Goal: Task Accomplishment & Management: Complete application form

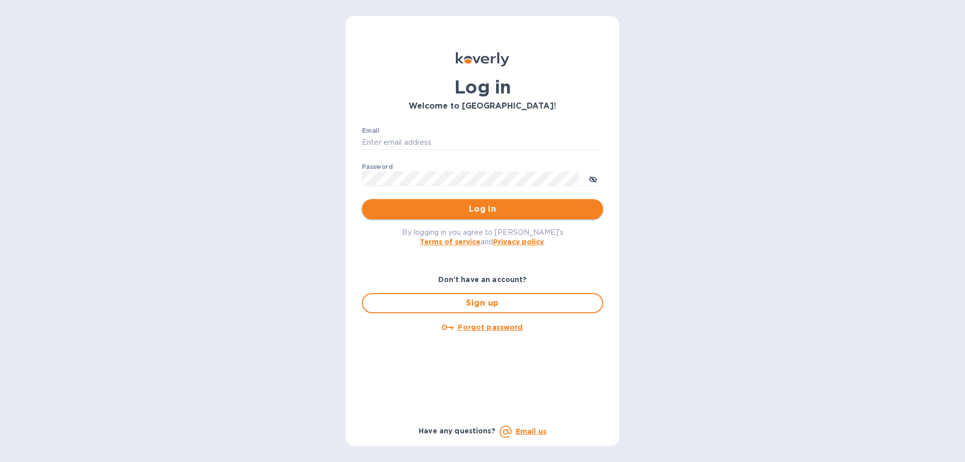
type input "[EMAIL_ADDRESS][DOMAIN_NAME]"
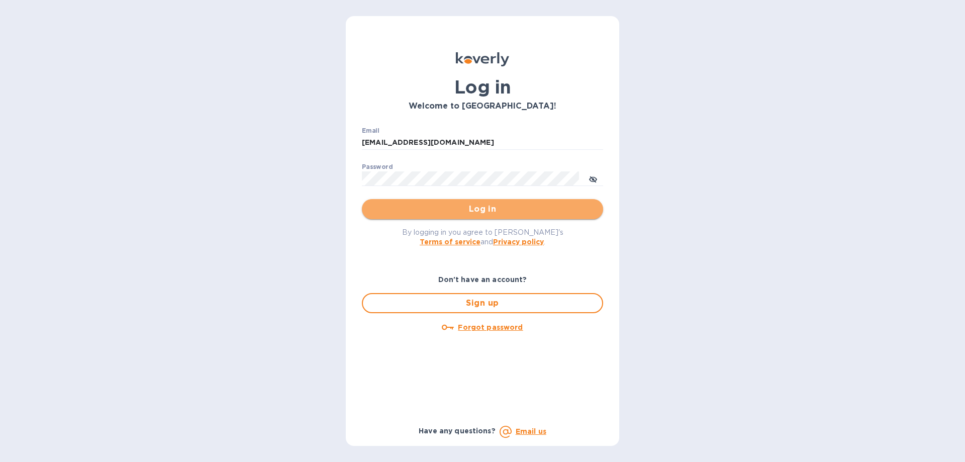
click at [455, 209] on span "Log in" at bounding box center [482, 209] width 225 height 12
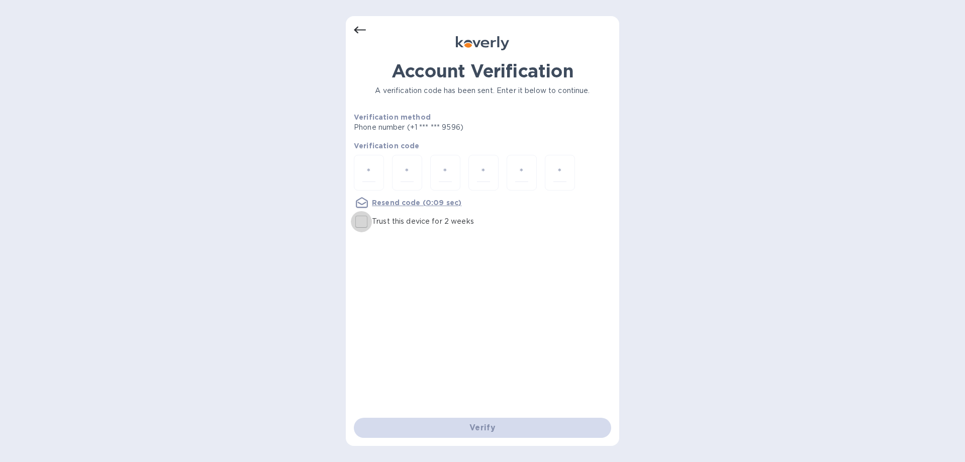
click at [360, 220] on input "Trust this device for 2 weeks" at bounding box center [361, 221] width 21 height 21
checkbox input "true"
click at [364, 171] on input "number" at bounding box center [368, 172] width 13 height 19
type input "6"
type input "2"
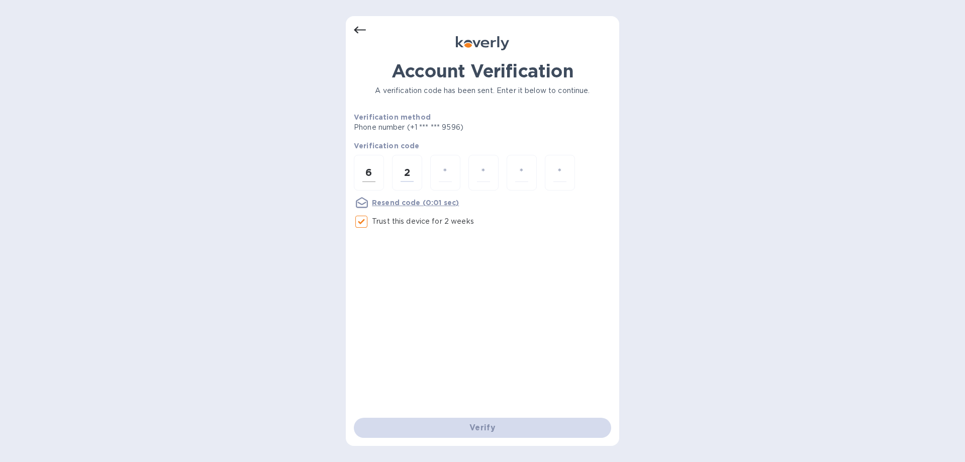
type input "2"
type input "3"
type input "8"
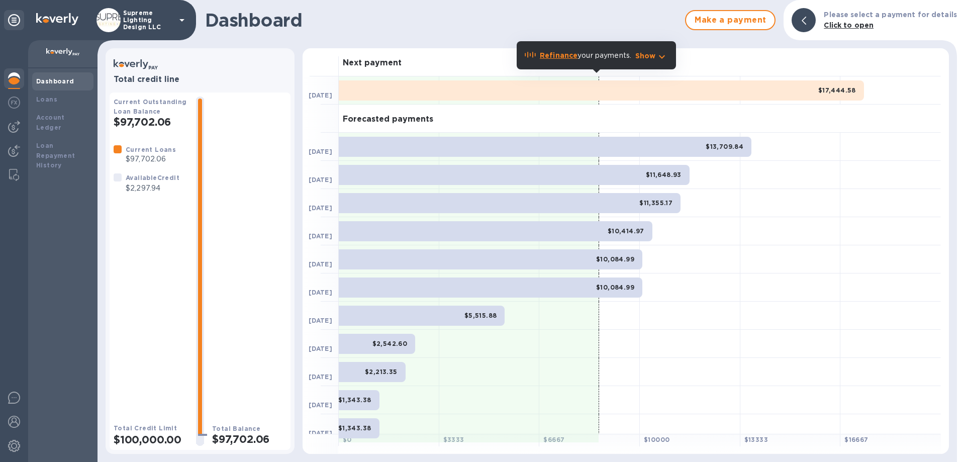
click at [151, 14] on p "Supreme Lighting Design LLC" at bounding box center [148, 20] width 50 height 21
click at [142, 19] on div "Switch company DC D&D Supplies Corp Supreme Lighting Design LLC Add new company" at bounding box center [482, 231] width 965 height 462
click at [178, 17] on icon at bounding box center [182, 20] width 12 height 12
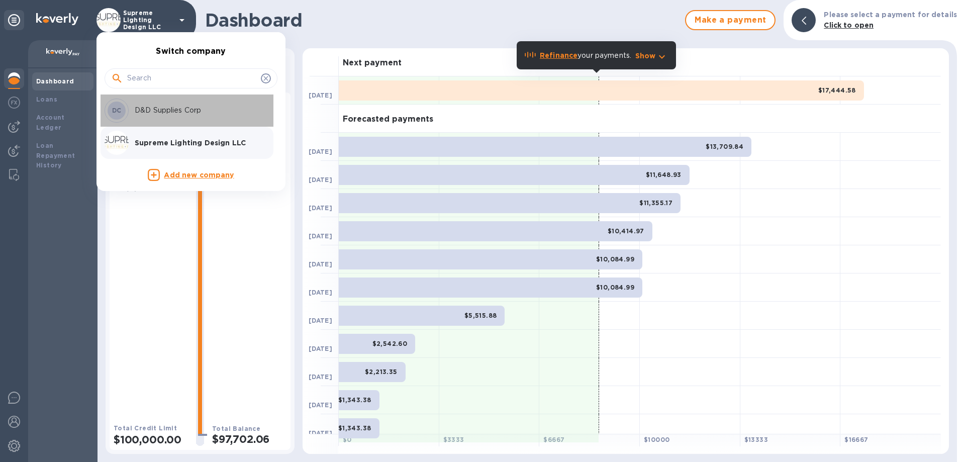
click at [162, 109] on p "D&D Supplies Corp" at bounding box center [198, 110] width 127 height 11
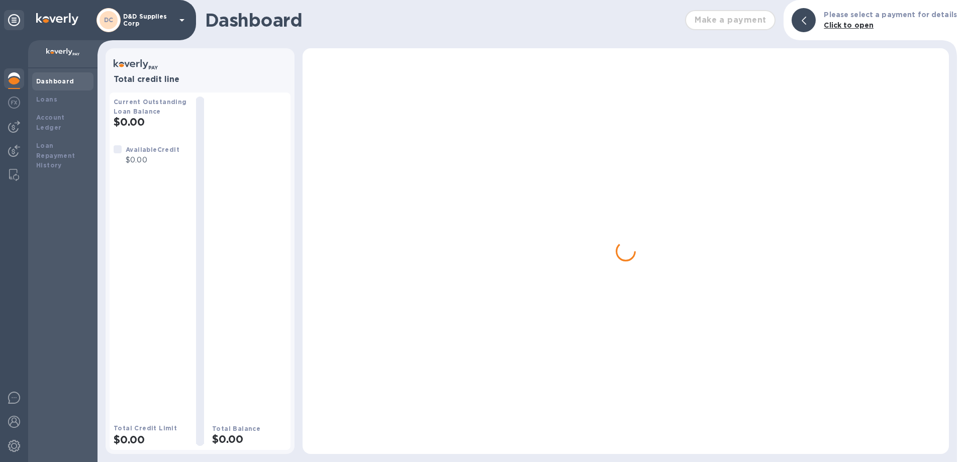
click at [162, 109] on div "Current Outstanding Loan Balance $0.00" at bounding box center [151, 112] width 74 height 32
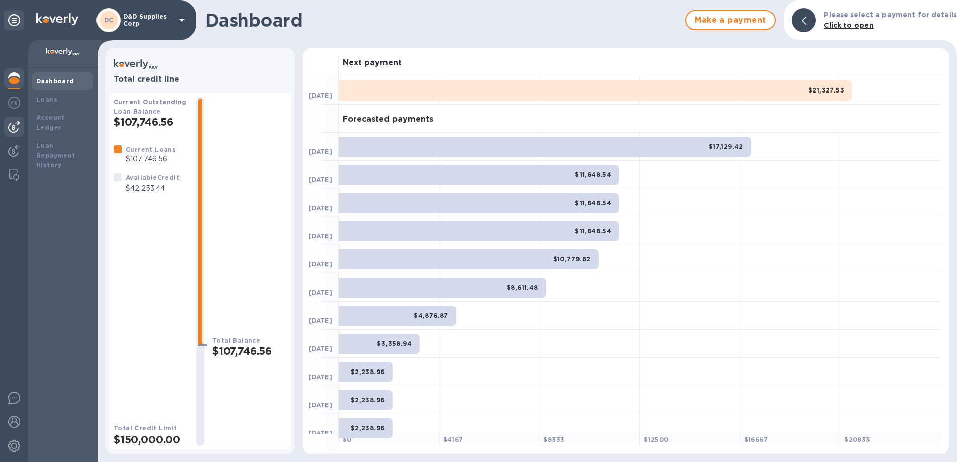
click at [19, 128] on img at bounding box center [14, 127] width 12 height 12
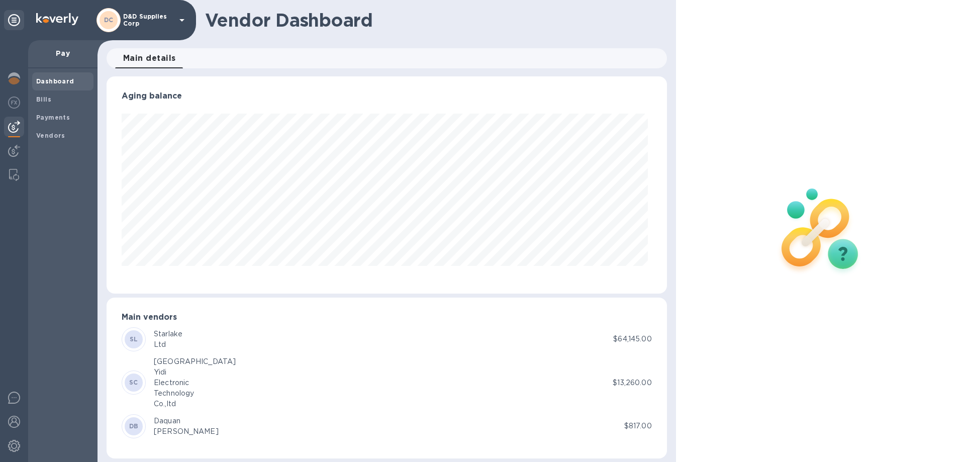
scroll to position [217, 556]
click at [52, 98] on span "Bills" at bounding box center [62, 99] width 53 height 10
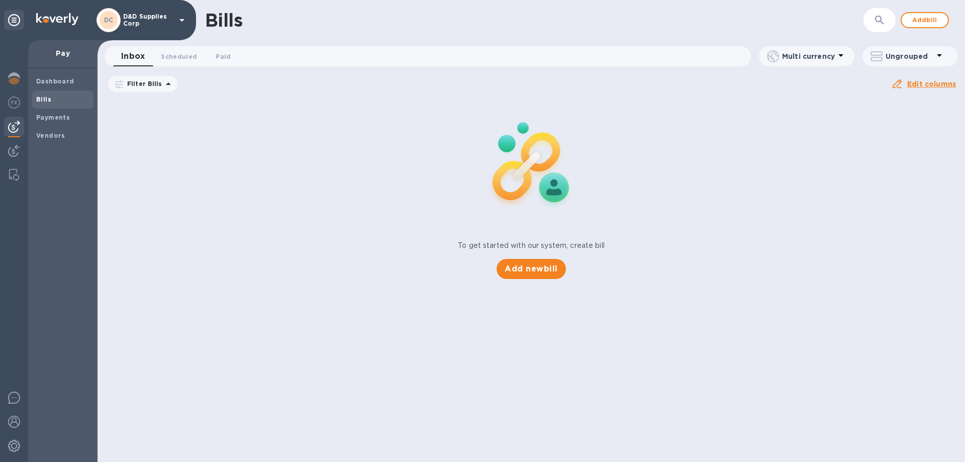
click at [48, 96] on b "Bills" at bounding box center [43, 99] width 15 height 8
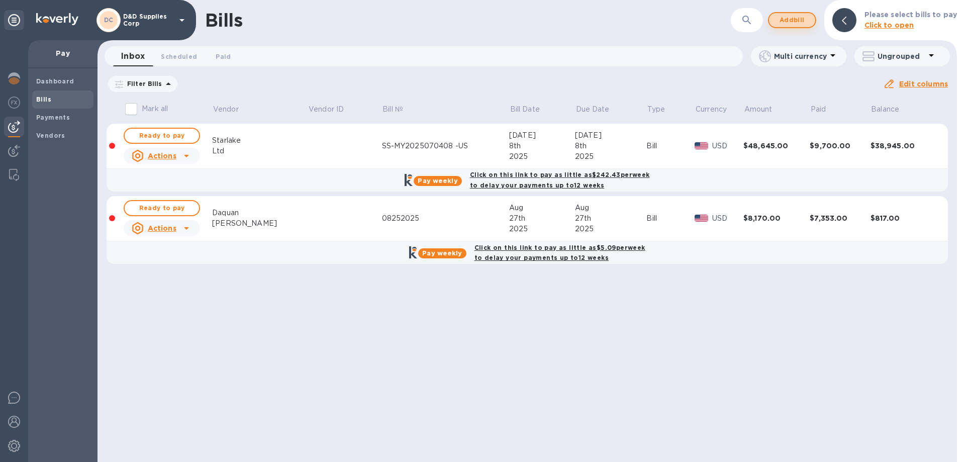
click at [786, 23] on span "Add bill" at bounding box center [792, 20] width 30 height 12
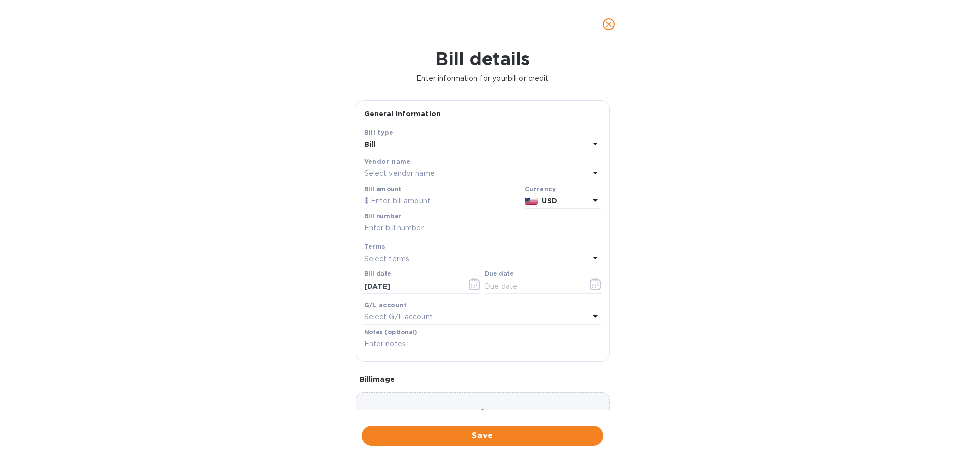
click at [434, 171] on p "Select vendor name" at bounding box center [399, 173] width 70 height 11
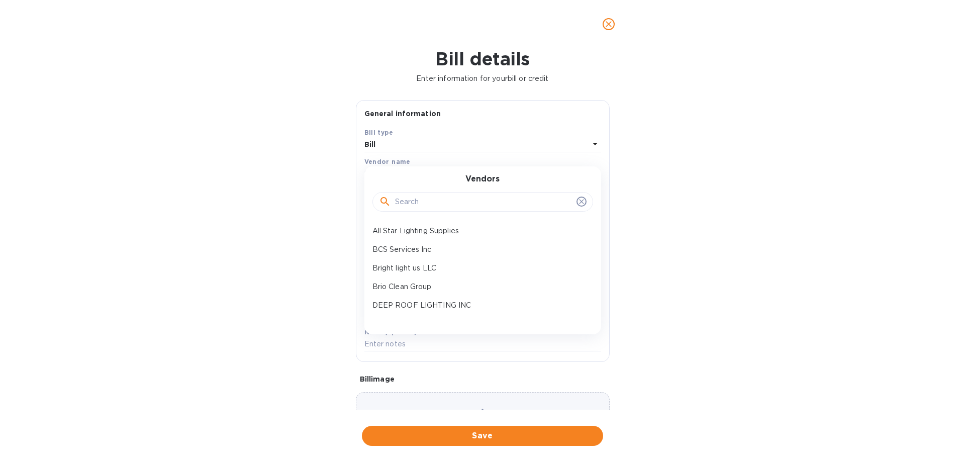
click at [431, 196] on input "text" at bounding box center [483, 201] width 177 height 15
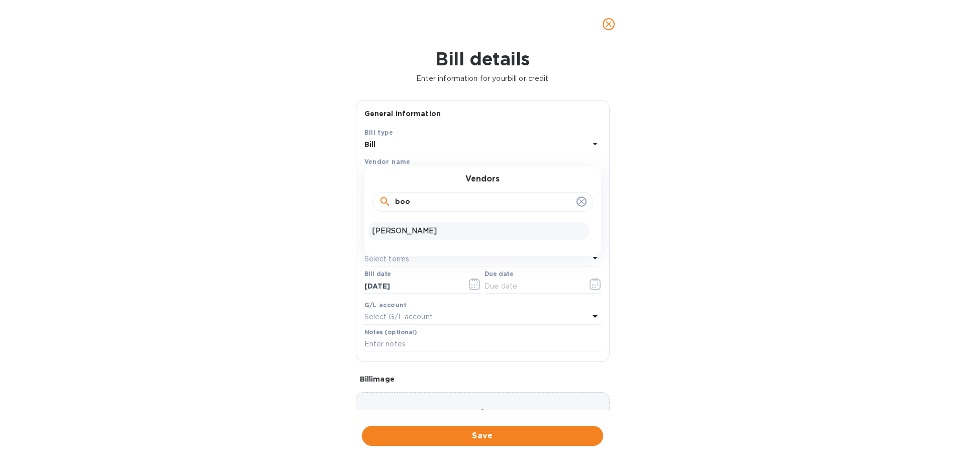
type input "boo"
click at [399, 226] on p "[PERSON_NAME]" at bounding box center [478, 231] width 213 height 11
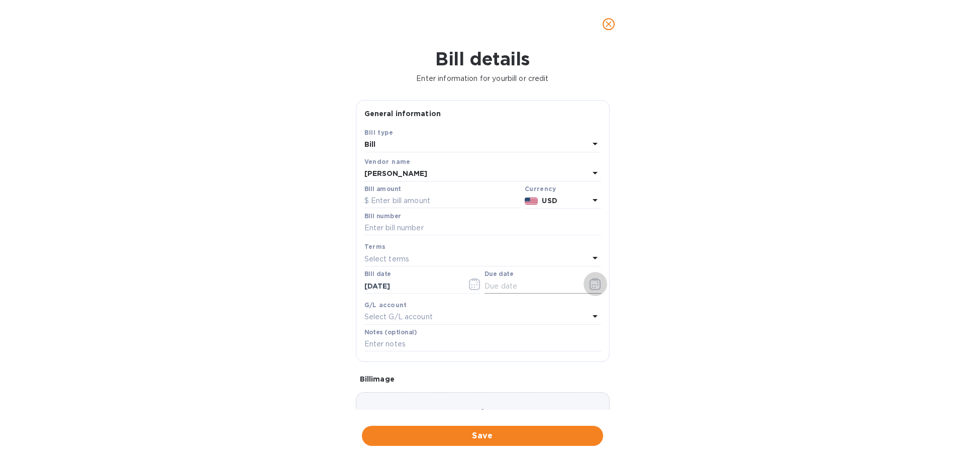
click at [591, 283] on icon "button" at bounding box center [596, 284] width 12 height 12
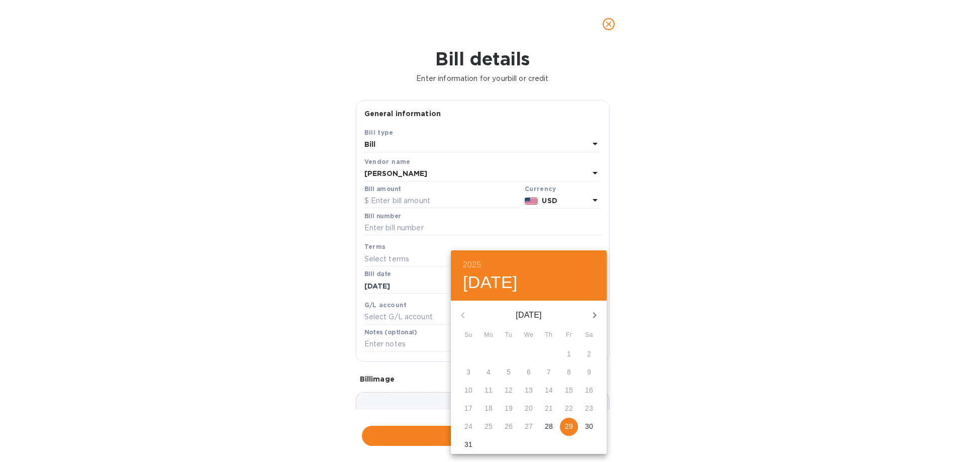
click at [569, 422] on p "29" at bounding box center [569, 426] width 8 height 10
type input "[DATE]"
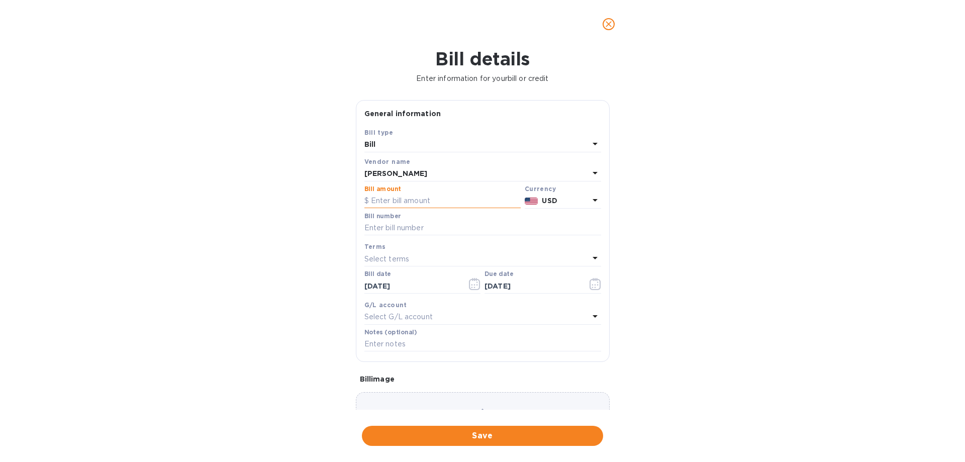
click at [402, 201] on input "text" at bounding box center [442, 200] width 156 height 15
type input "5,814"
type input "082925"
click at [407, 344] on input "text" at bounding box center [482, 344] width 237 height 15
paste input "SUNNYSIDE 4801 INC"
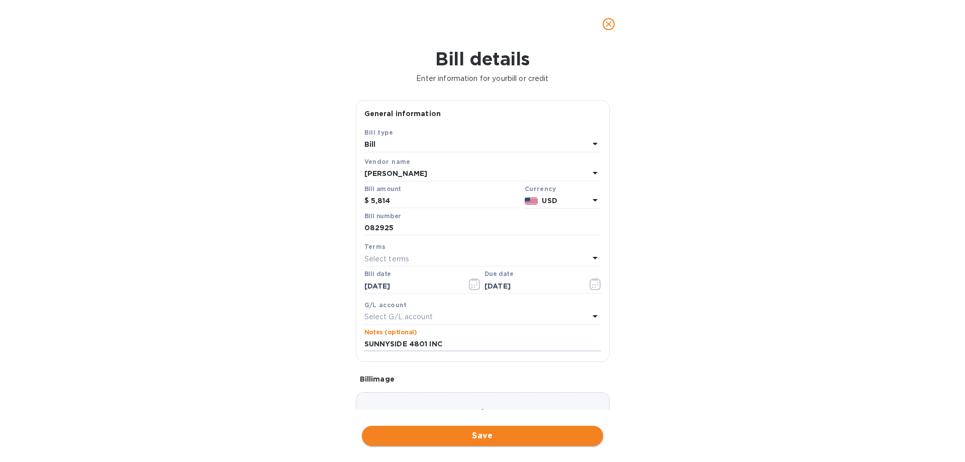
type input "SUNNYSIDE 4801 INC"
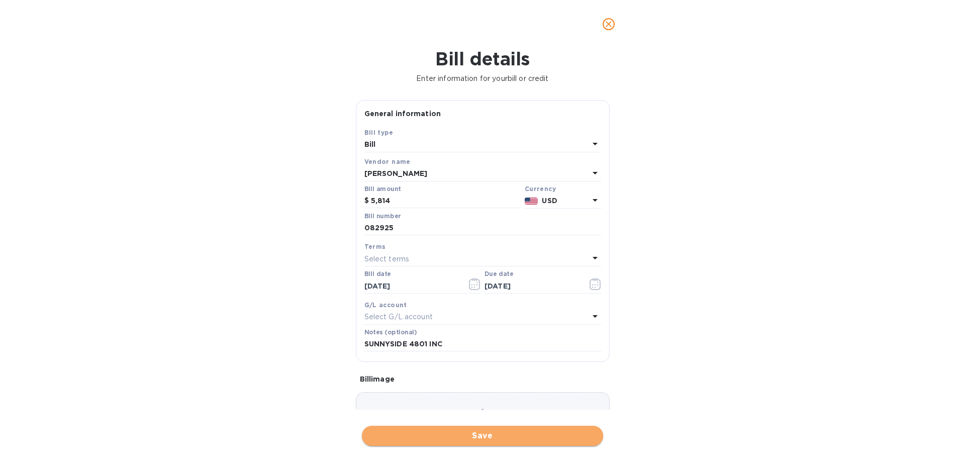
click at [430, 437] on span "Save" at bounding box center [482, 436] width 225 height 12
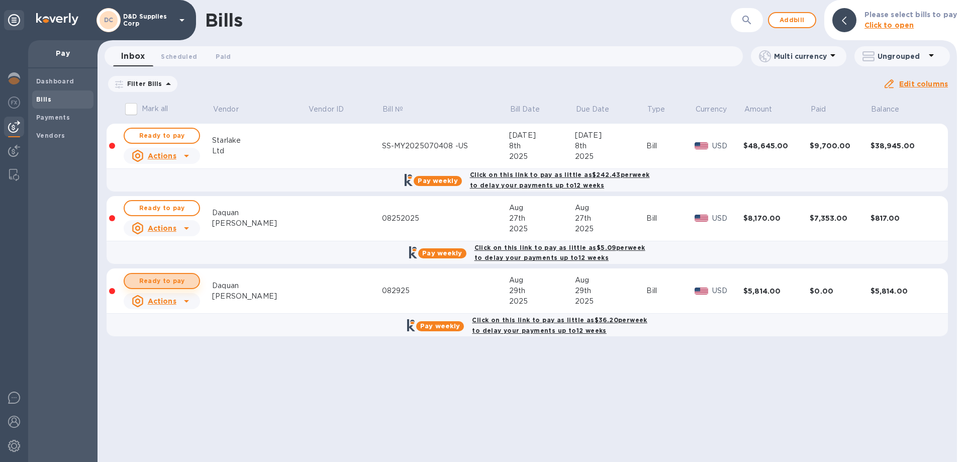
click at [166, 278] on span "Ready to pay" at bounding box center [162, 281] width 58 height 12
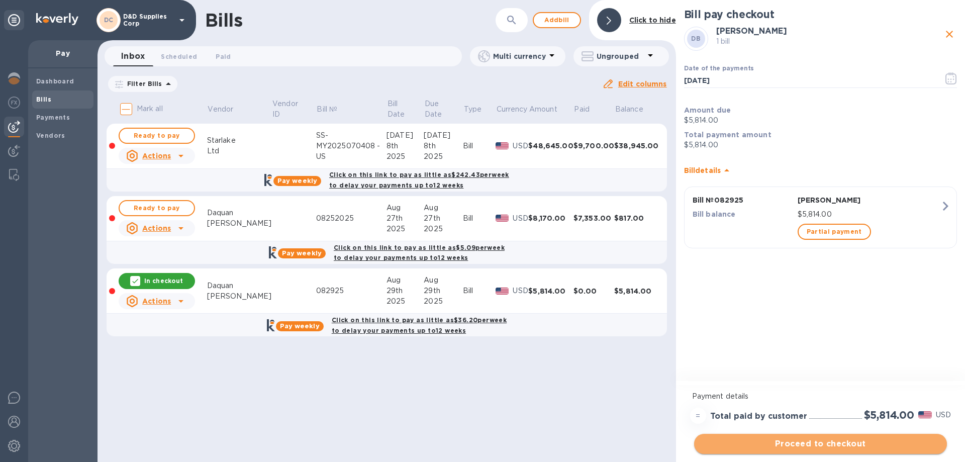
click at [829, 448] on span "Proceed to checkout" at bounding box center [820, 444] width 237 height 12
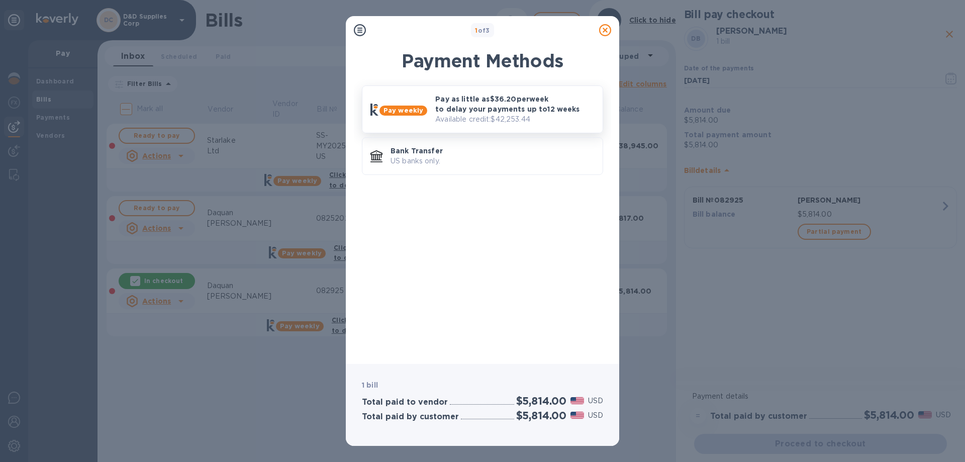
click at [505, 115] on p "Available credit: $42,253.44" at bounding box center [514, 119] width 159 height 11
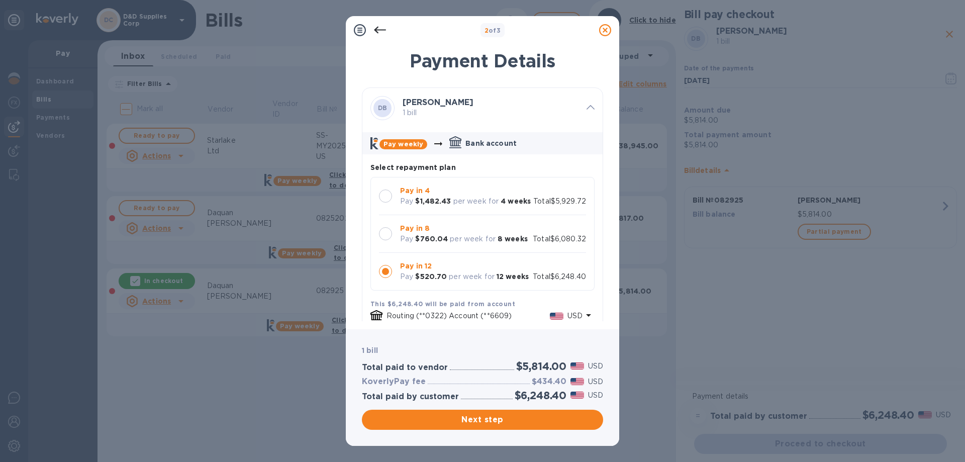
click at [432, 234] on p "Pay in 8" at bounding box center [464, 228] width 128 height 11
click at [487, 418] on span "Next step" at bounding box center [482, 420] width 225 height 12
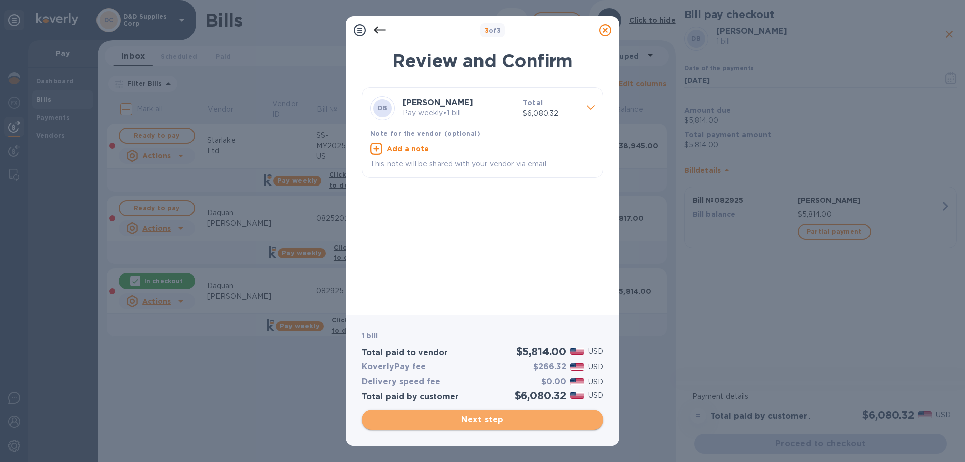
click at [487, 418] on span "Next step" at bounding box center [482, 420] width 225 height 12
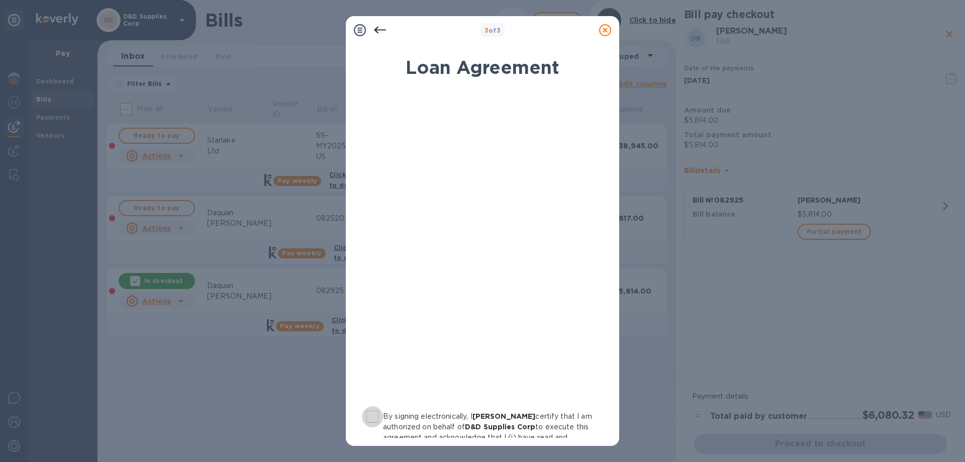
click at [375, 419] on input "By signing electronically, I [PERSON_NAME] certify that I am authorized on beha…" at bounding box center [372, 416] width 21 height 21
checkbox input "true"
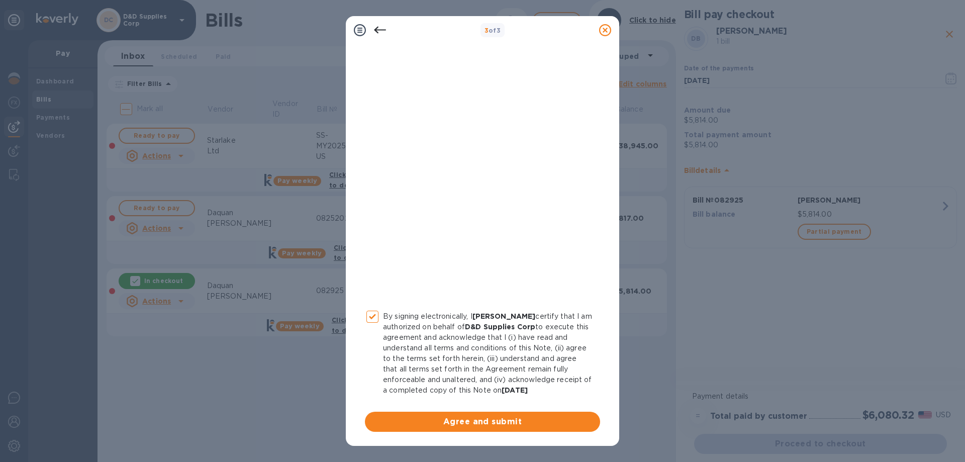
scroll to position [108, 0]
click at [374, 34] on icon at bounding box center [380, 30] width 12 height 12
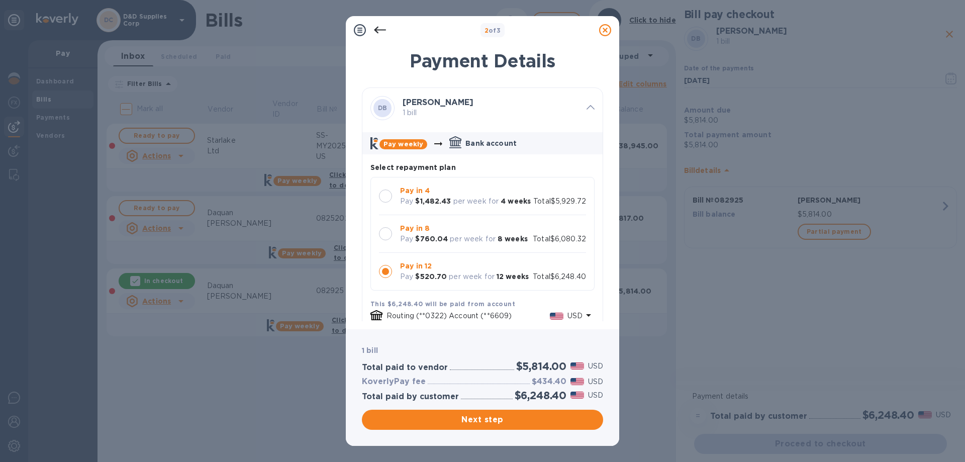
click at [386, 240] on div at bounding box center [385, 233] width 13 height 13
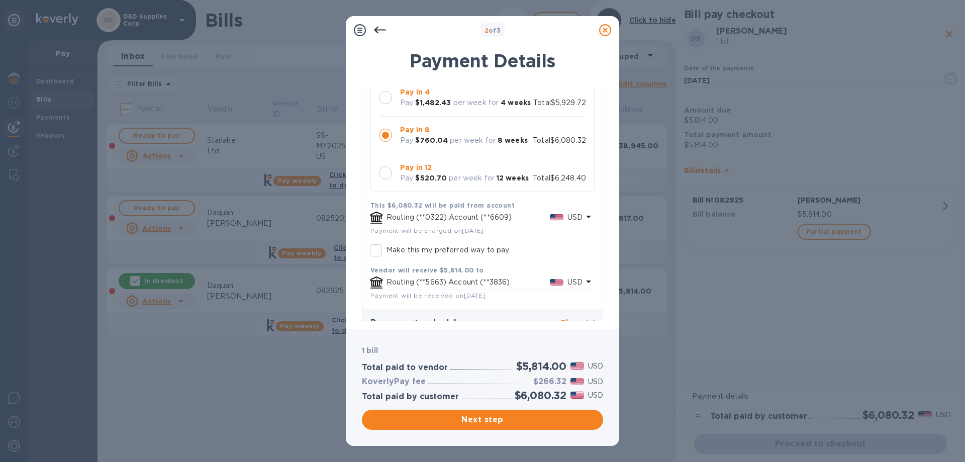
scroll to position [100, 0]
click at [532, 222] on p "Routing (**0322) Account (**6609)" at bounding box center [467, 216] width 163 height 11
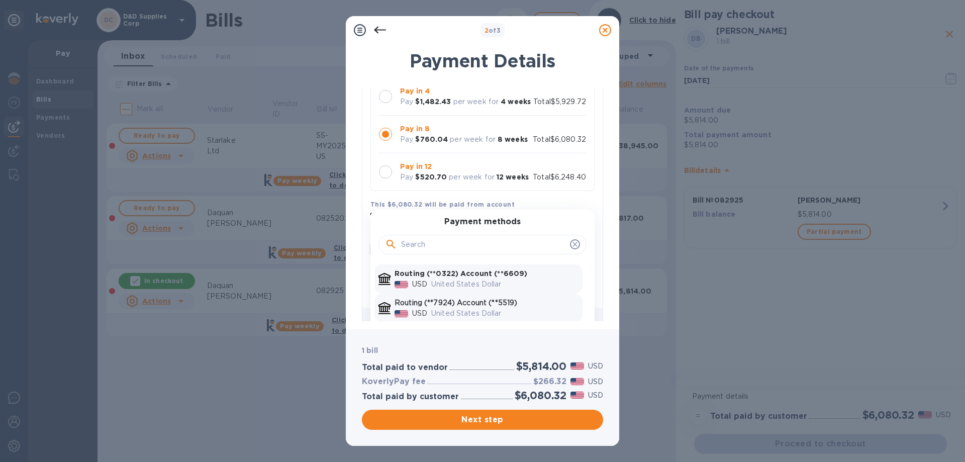
click at [503, 308] on p "Routing (**7924) Account (**5519)" at bounding box center [487, 303] width 184 height 11
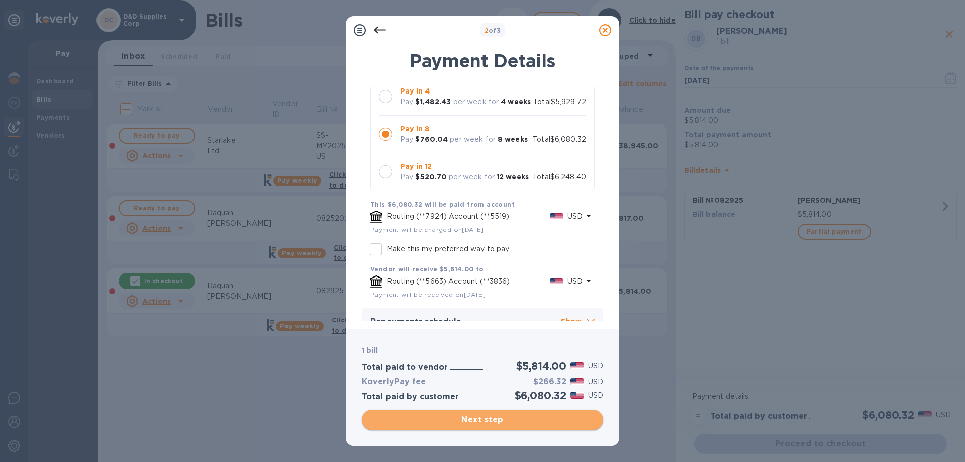
click at [501, 421] on span "Next step" at bounding box center [482, 420] width 225 height 12
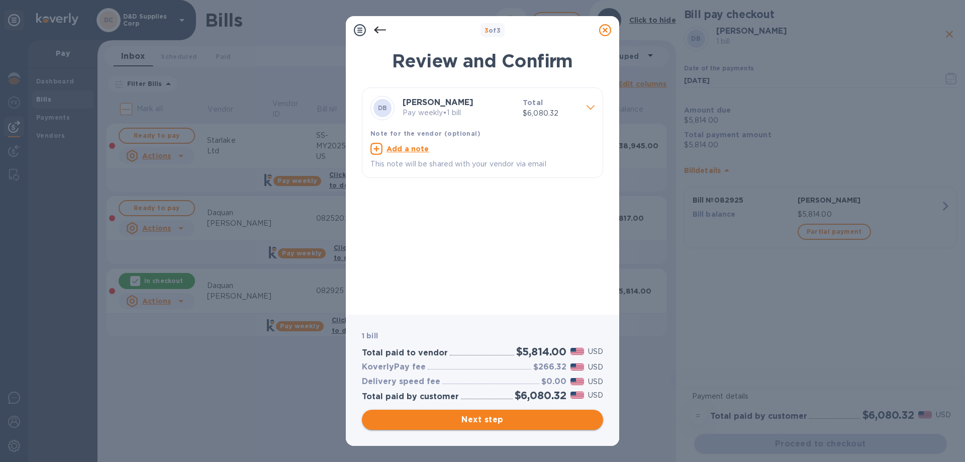
click at [501, 421] on span "Next step" at bounding box center [482, 420] width 225 height 12
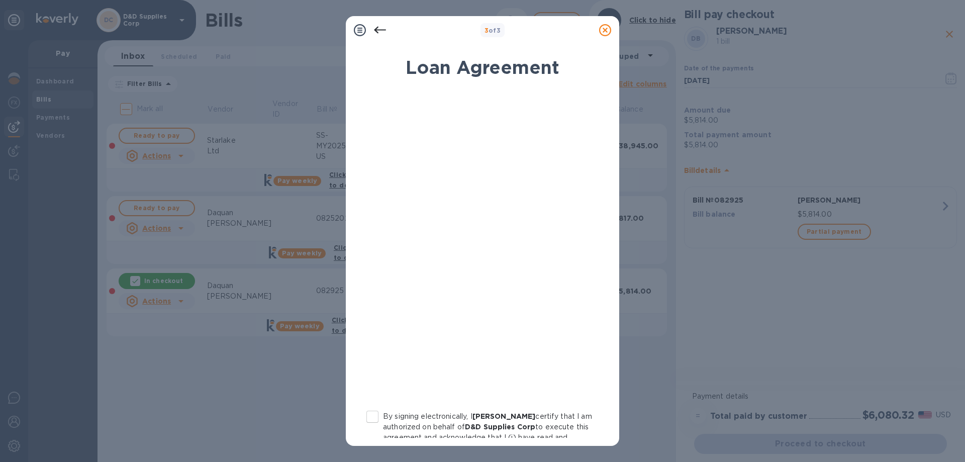
click at [375, 419] on input "By signing electronically, I [PERSON_NAME] certify that I am authorized on beha…" at bounding box center [372, 416] width 21 height 21
checkbox input "true"
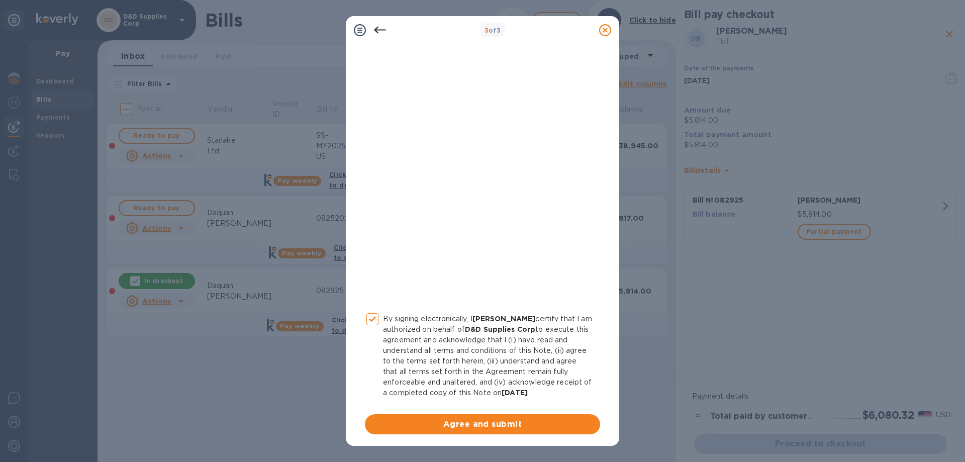
scroll to position [111, 0]
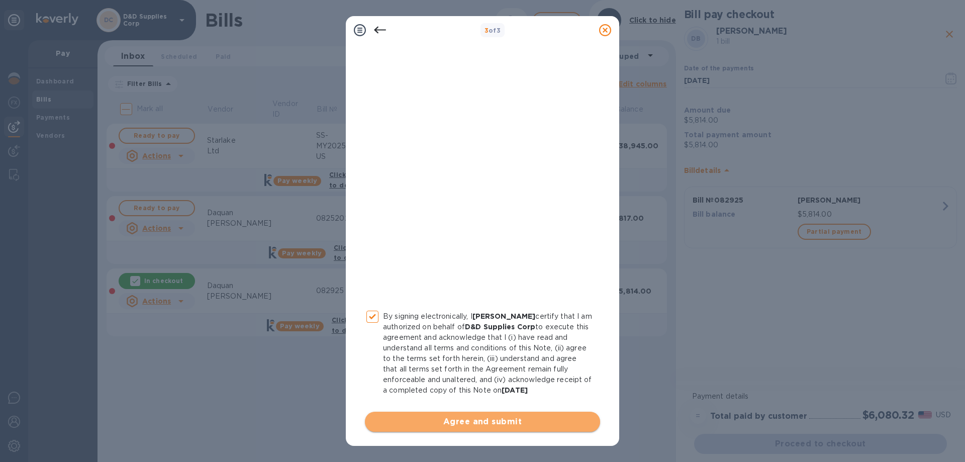
click at [502, 420] on span "Agree and submit" at bounding box center [482, 422] width 219 height 12
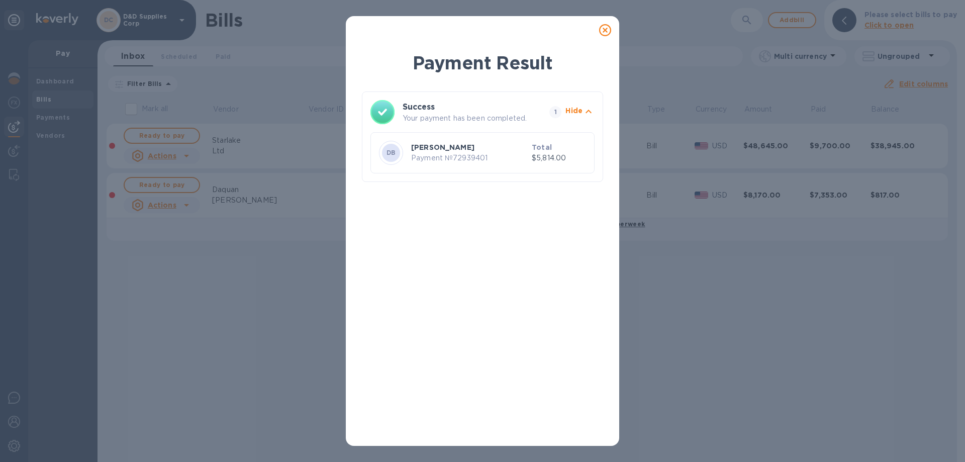
click at [606, 28] on icon at bounding box center [605, 30] width 12 height 12
